Goal: Information Seeking & Learning: Compare options

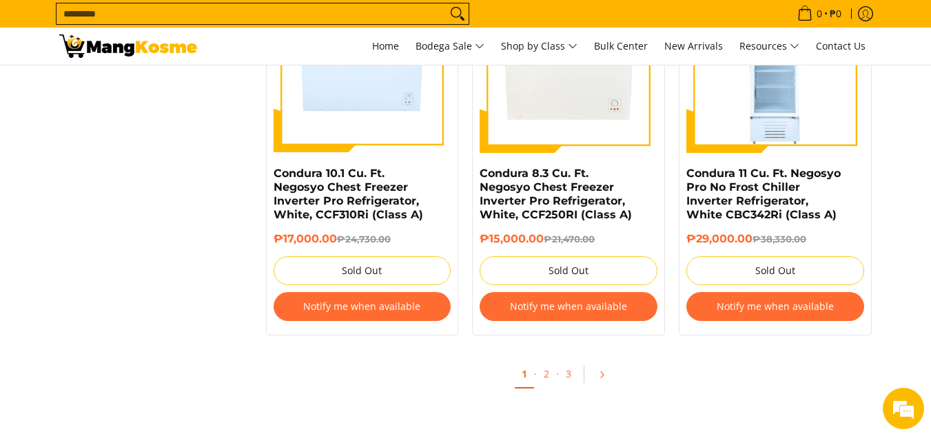
scroll to position [2882, 0]
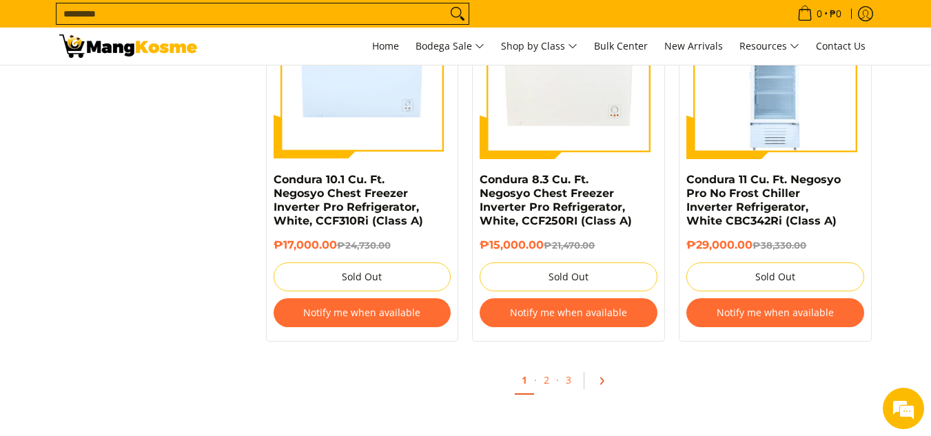
click at [605, 376] on icon "Pagination" at bounding box center [601, 381] width 10 height 10
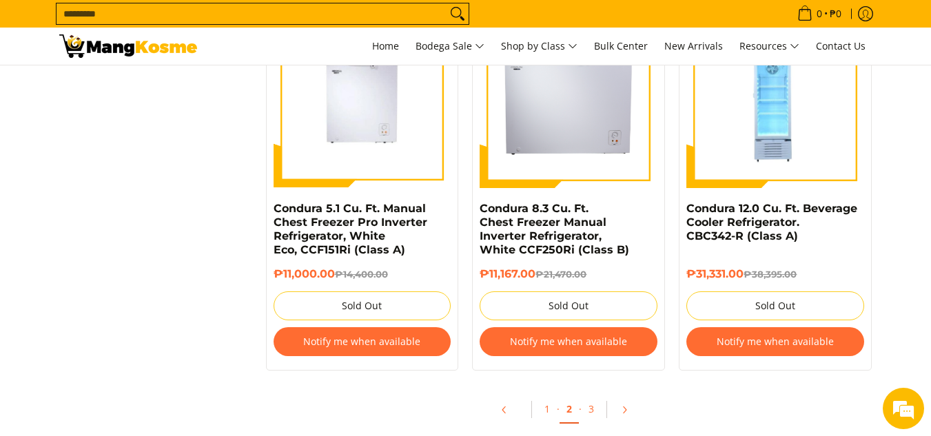
scroll to position [2926, 0]
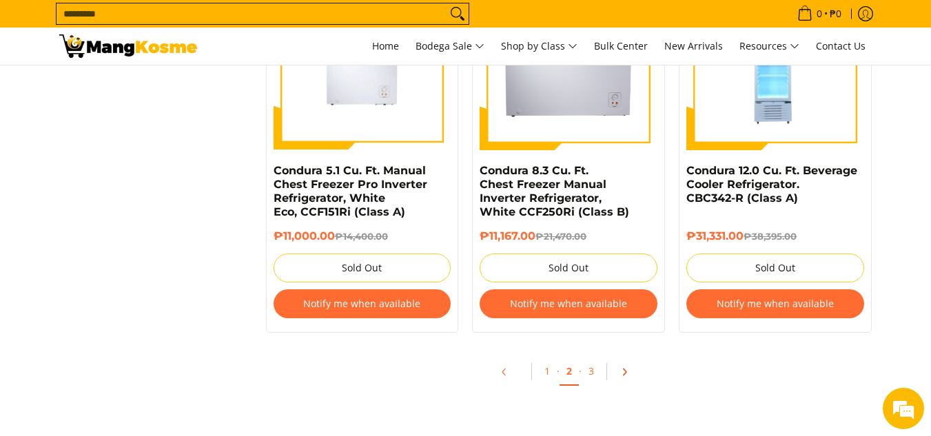
click at [625, 366] on link "Pagination" at bounding box center [628, 371] width 33 height 23
